Goal: Information Seeking & Learning: Stay updated

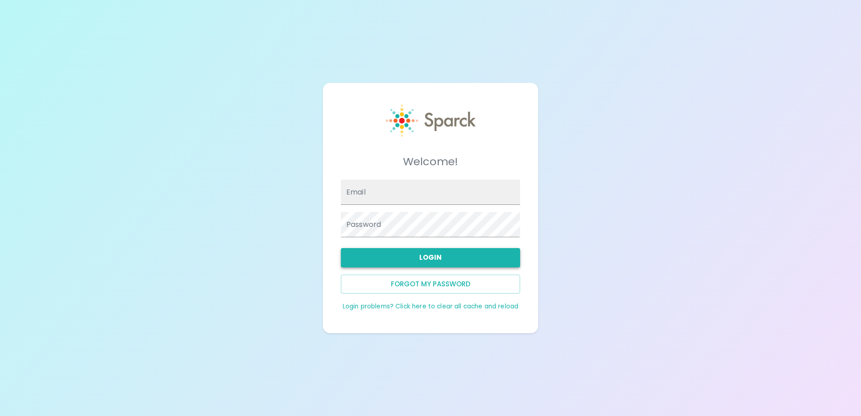
type input "[EMAIL_ADDRESS][DOMAIN_NAME]"
click at [452, 262] on button "Login" at bounding box center [430, 257] width 179 height 19
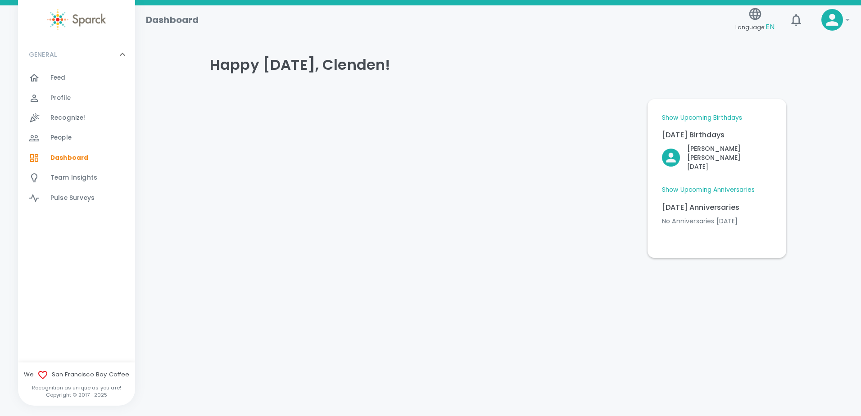
click at [701, 119] on link "Show Upcoming Birthdays" at bounding box center [702, 117] width 80 height 9
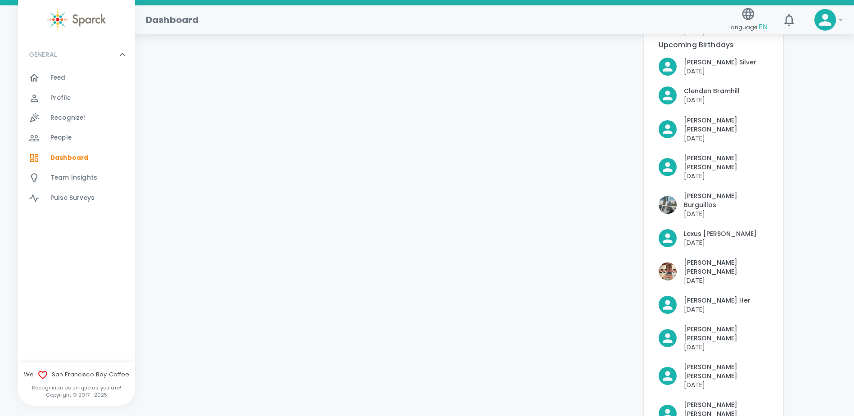
scroll to position [236, 0]
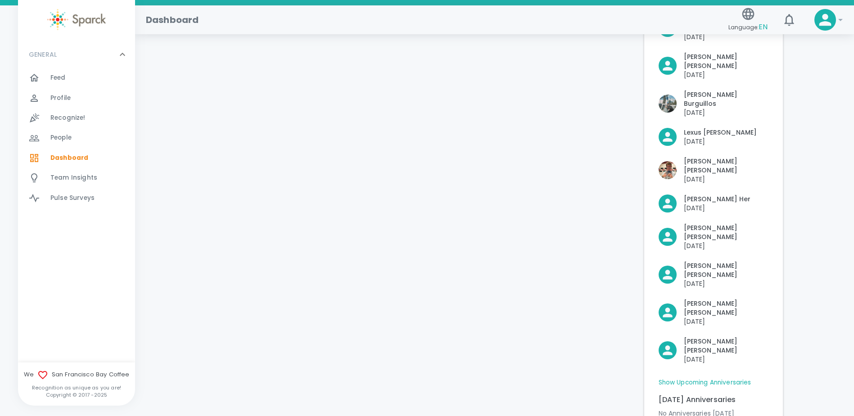
click at [741, 378] on link "Show Upcoming Anniversaries" at bounding box center [705, 382] width 93 height 9
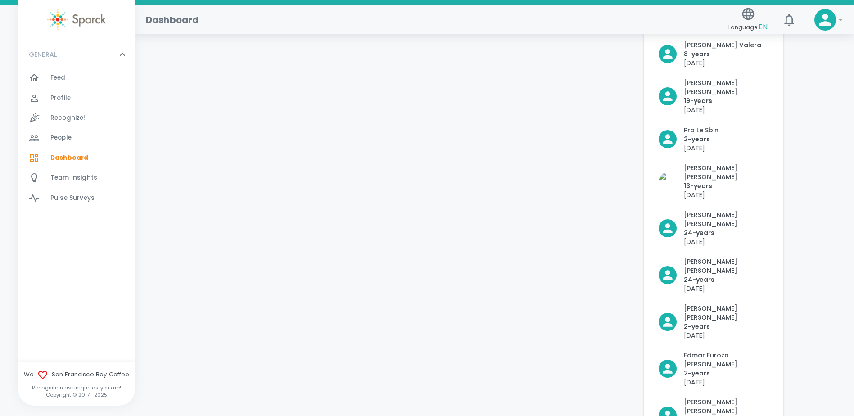
scroll to position [815, 0]
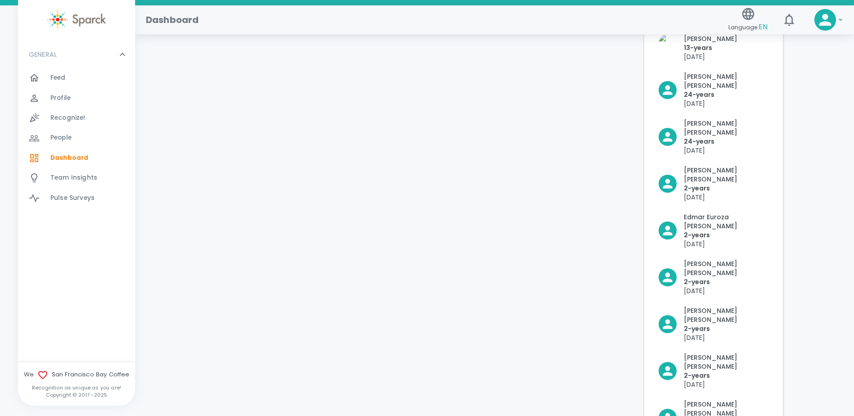
click at [54, 80] on span "Feed" at bounding box center [57, 77] width 15 height 9
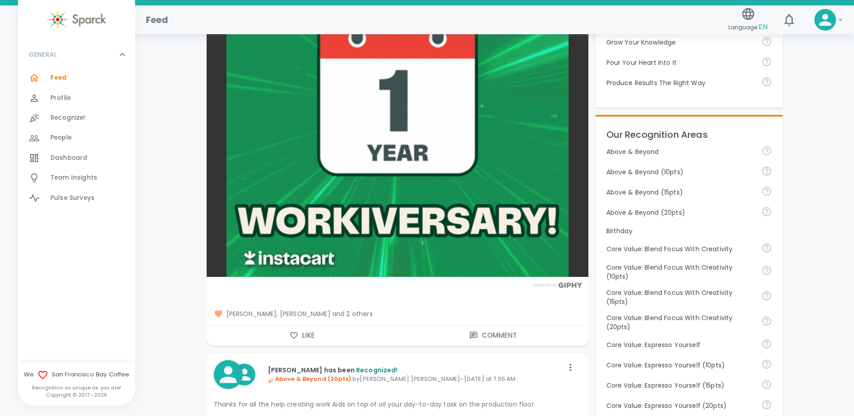
scroll to position [405, 0]
